Goal: Browse casually: Explore the website without a specific task or goal

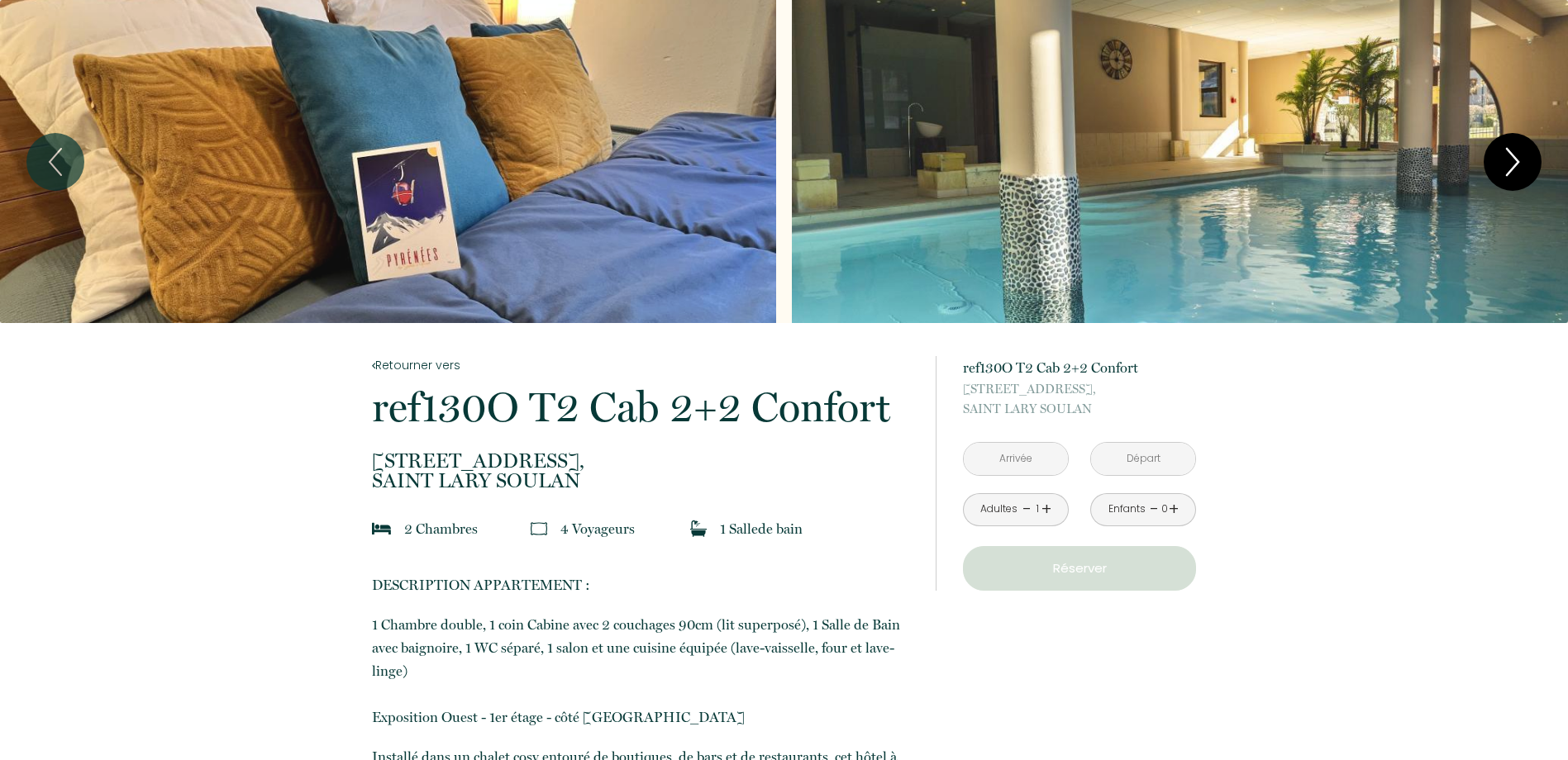
click at [1507, 162] on icon "Next" at bounding box center [1513, 161] width 35 height 49
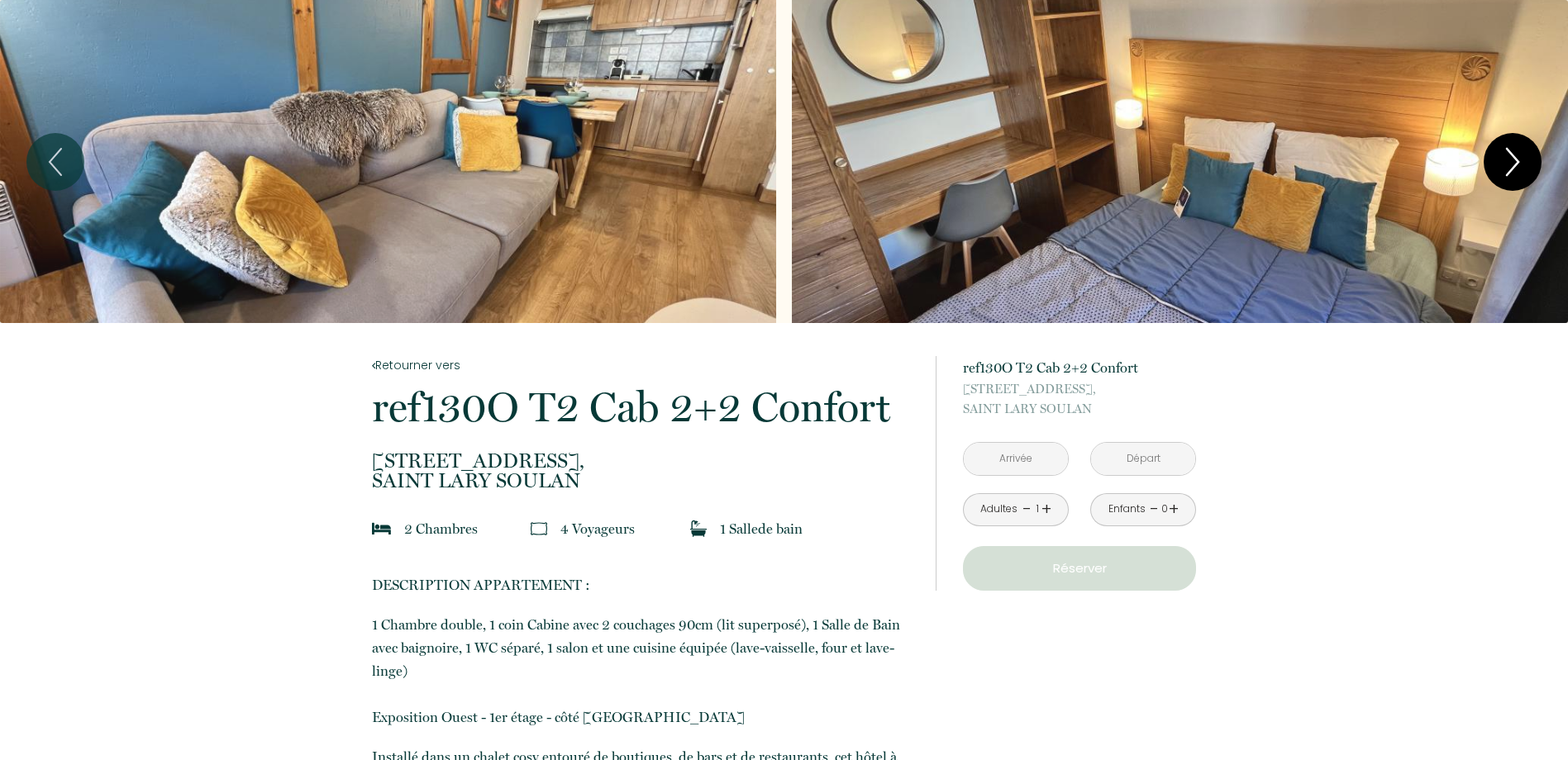
click at [1511, 152] on icon "Next" at bounding box center [1513, 161] width 12 height 26
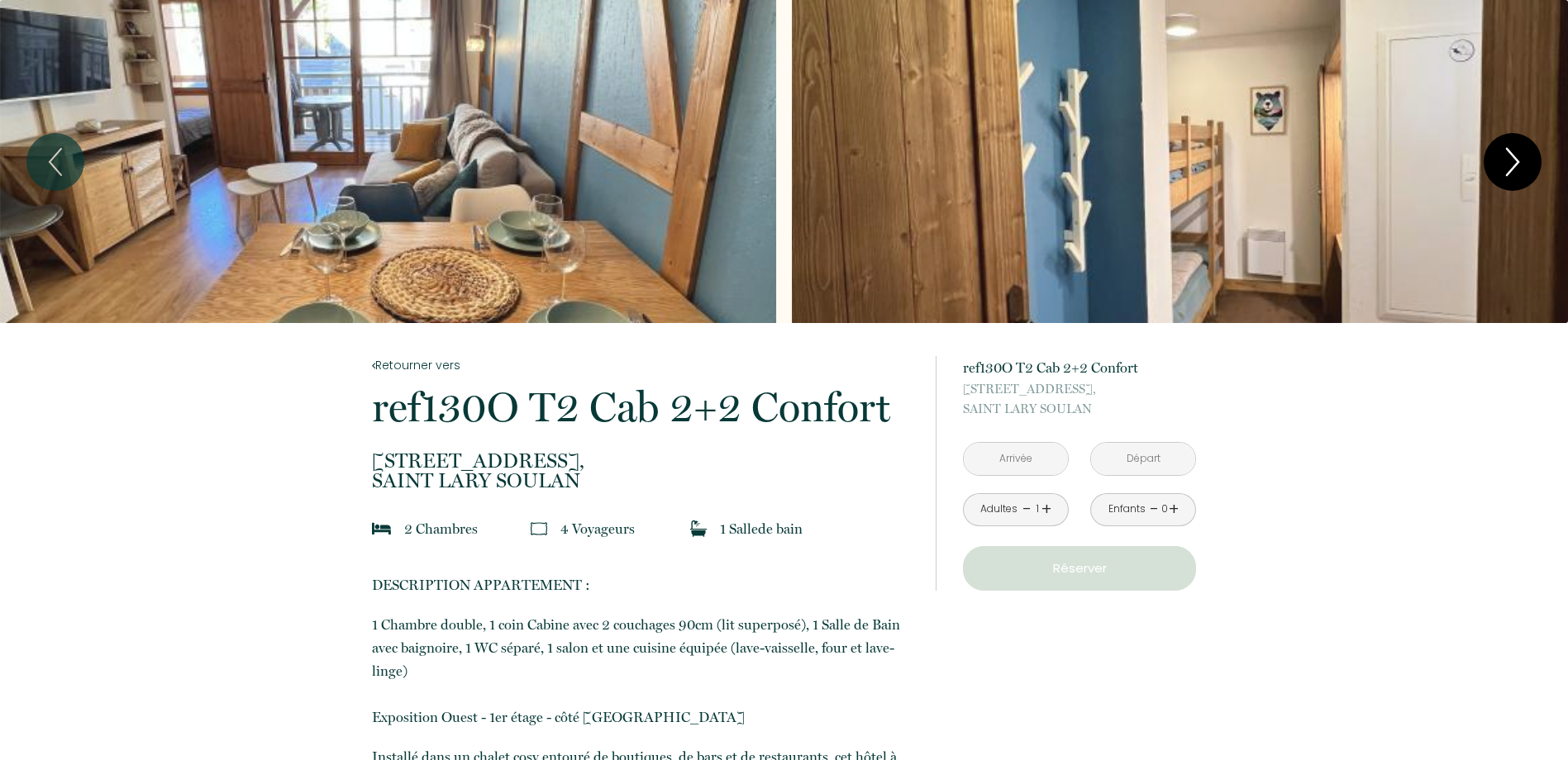
click at [1511, 152] on icon "Next" at bounding box center [1513, 161] width 12 height 26
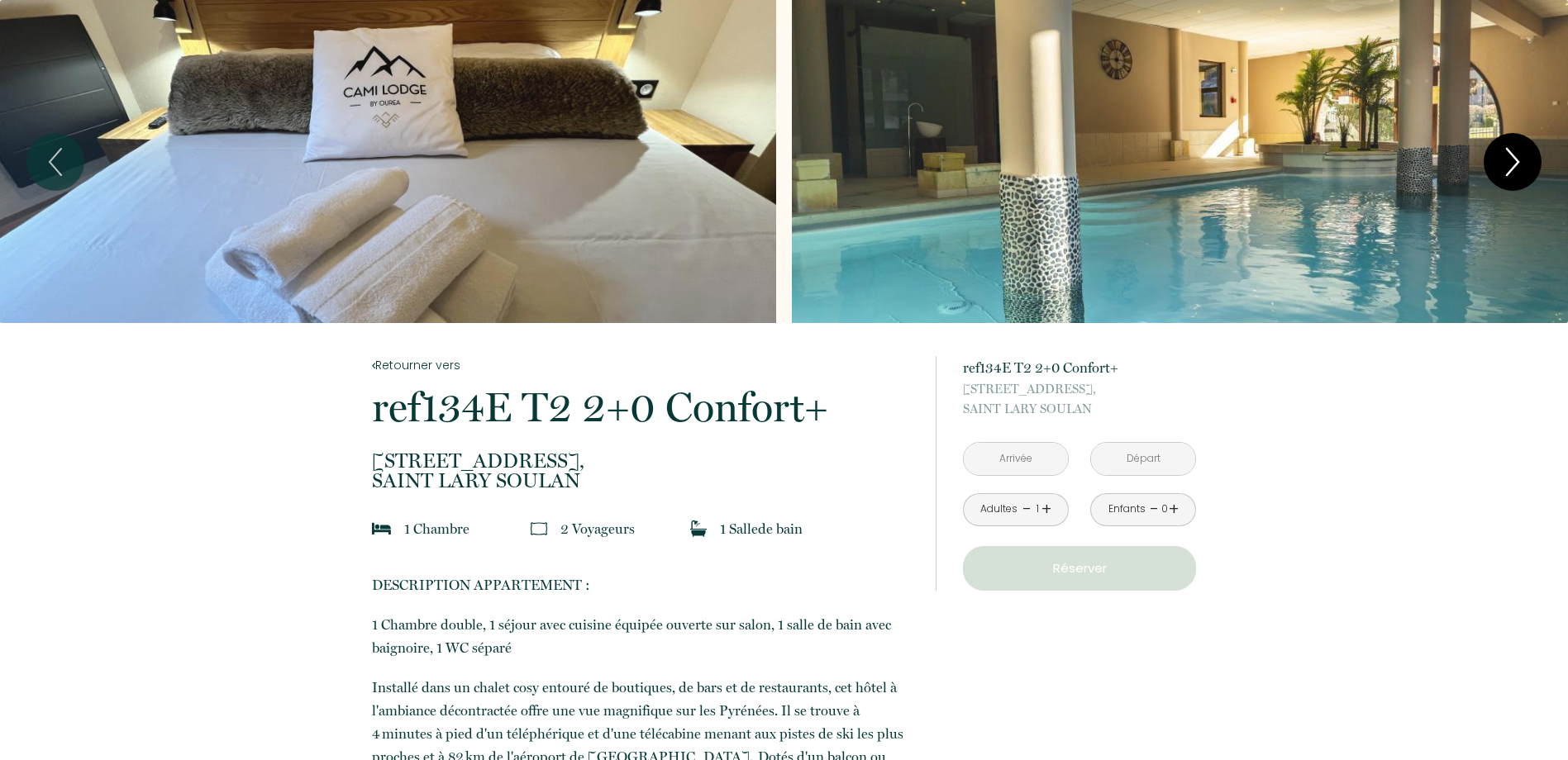
click at [1518, 154] on icon "Next" at bounding box center [1513, 161] width 35 height 49
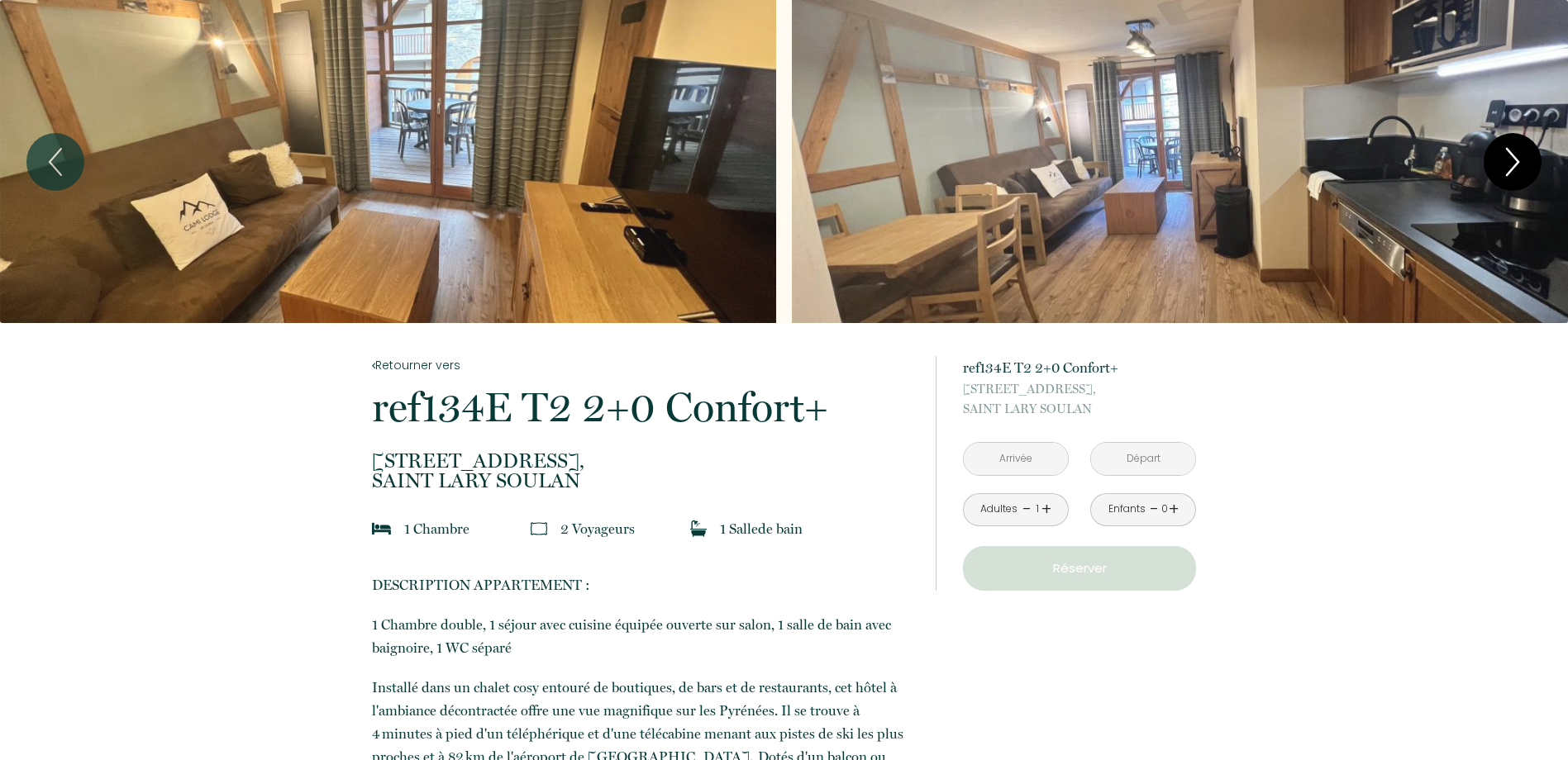
click at [1518, 154] on icon "Next" at bounding box center [1513, 161] width 35 height 49
